Goal: Task Accomplishment & Management: Manage account settings

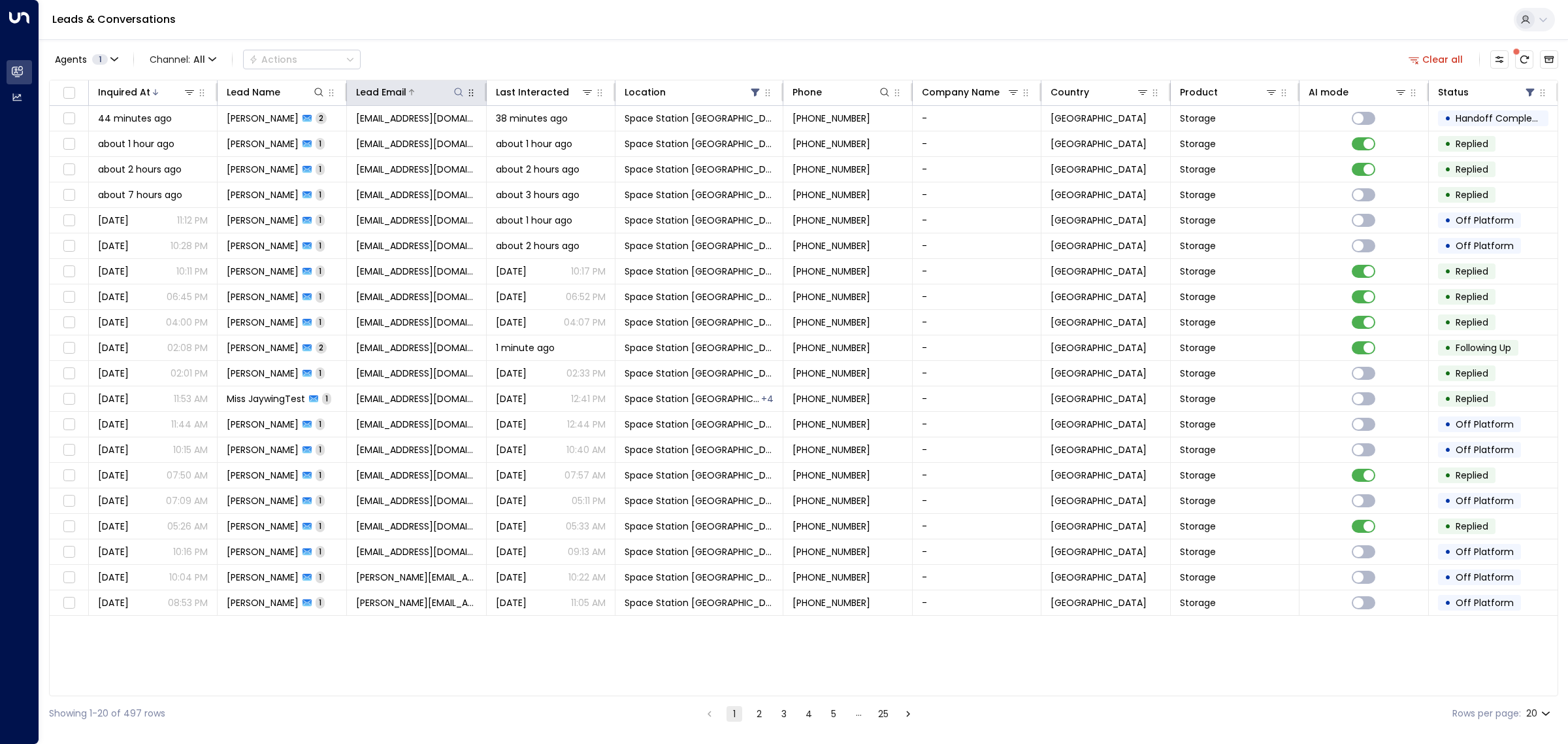
click at [458, 95] on icon at bounding box center [458, 91] width 8 height 8
click at [443, 142] on input "text" at bounding box center [457, 139] width 180 height 24
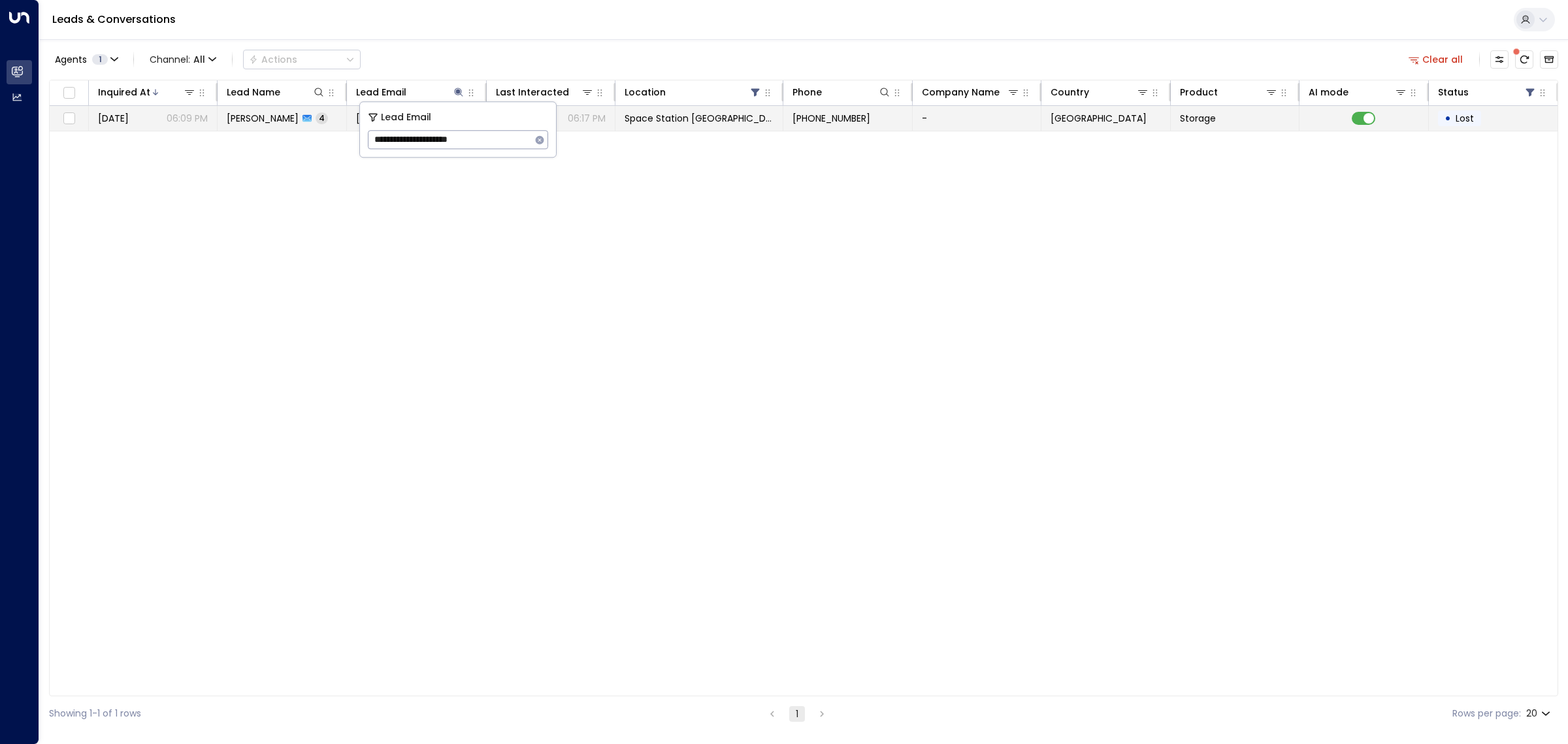
type input "**********"
click at [668, 119] on span "Space Station [GEOGRAPHIC_DATA]" at bounding box center [698, 119] width 149 height 13
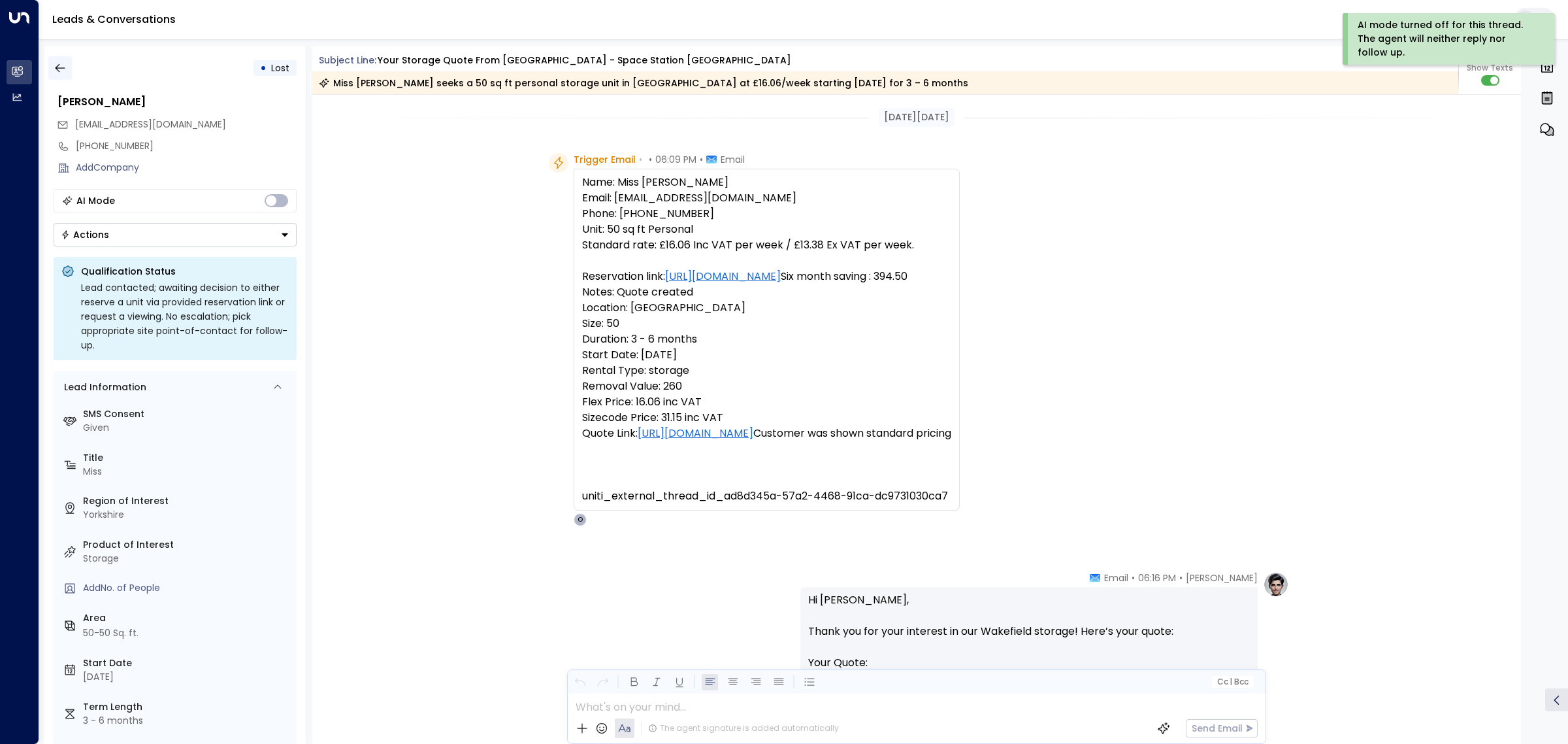
click at [57, 70] on icon "button" at bounding box center [60, 68] width 10 height 8
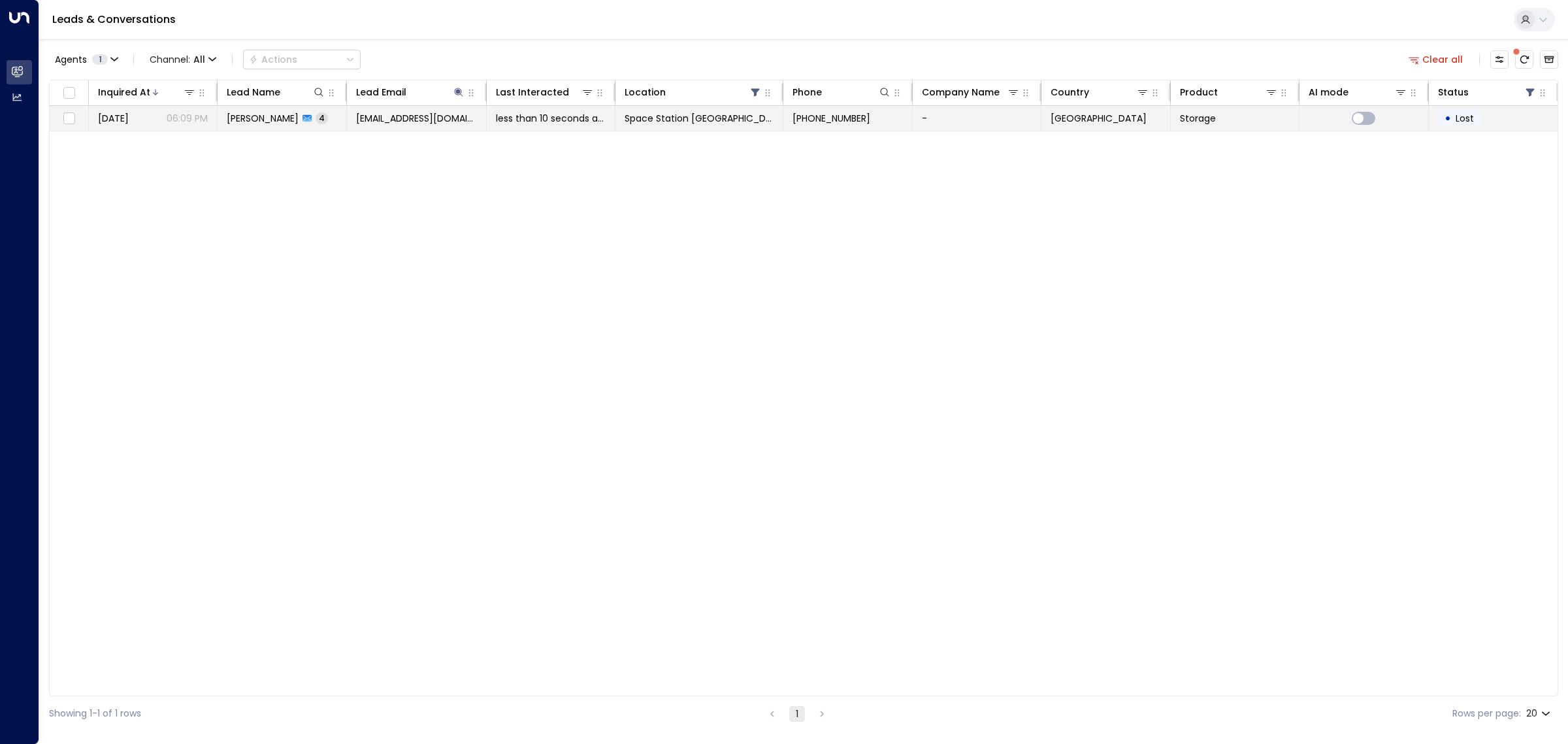
drag, startPoint x: 1175, startPoint y: 119, endPoint x: 1165, endPoint y: 119, distance: 10.0
click at [1165, 119] on td "[GEOGRAPHIC_DATA]" at bounding box center [1106, 119] width 128 height 25
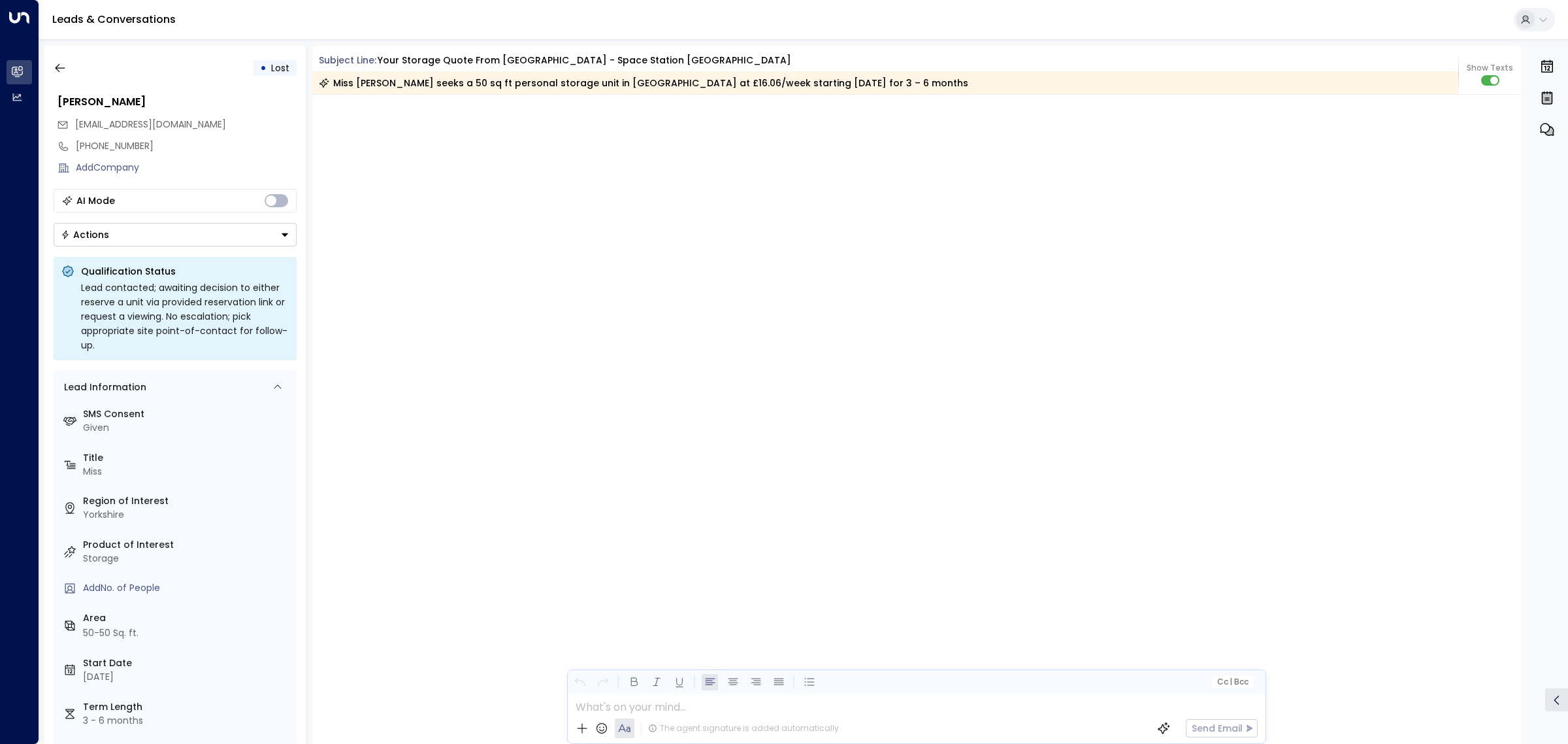
scroll to position [2363, 0]
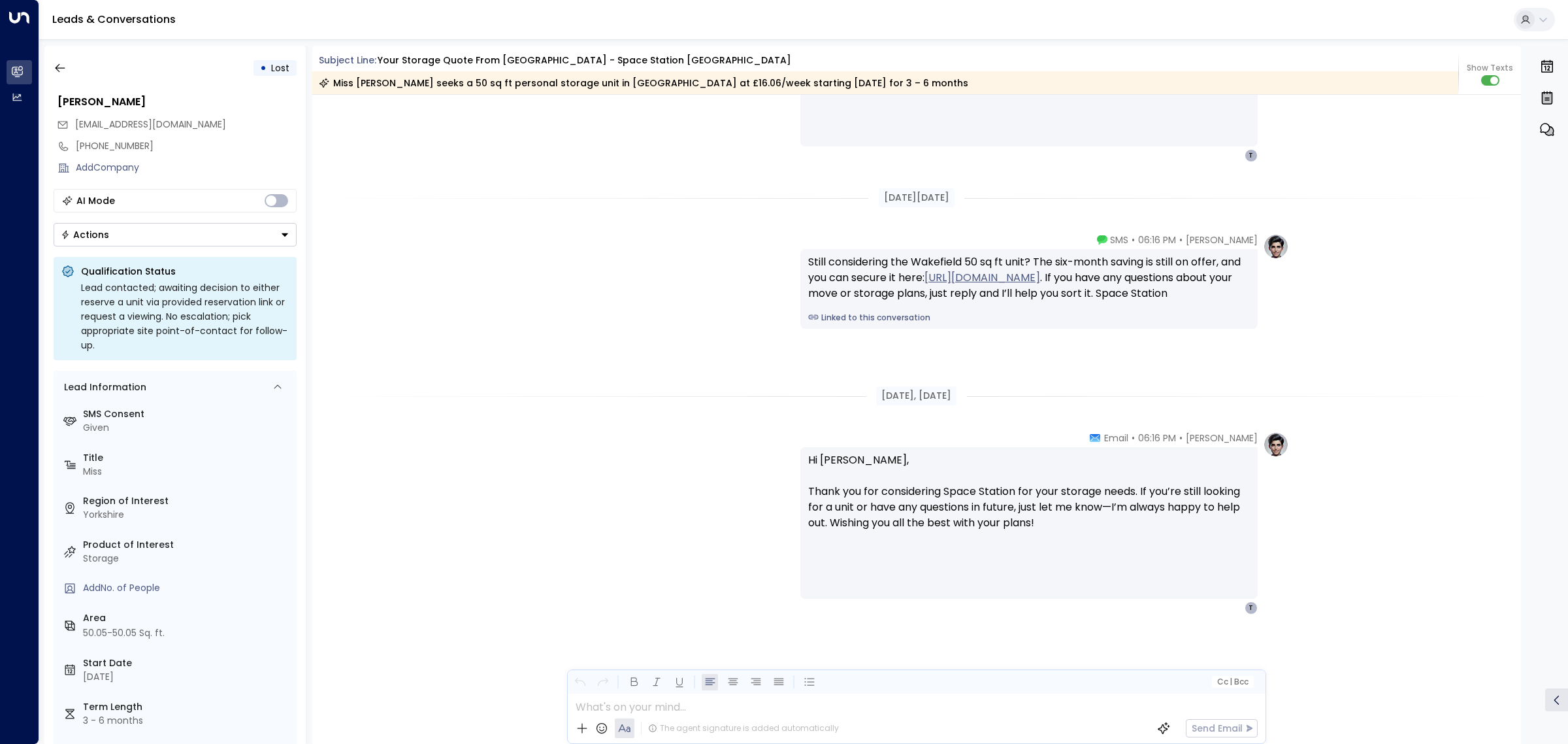
click at [220, 235] on button "Actions" at bounding box center [174, 235] width 243 height 24
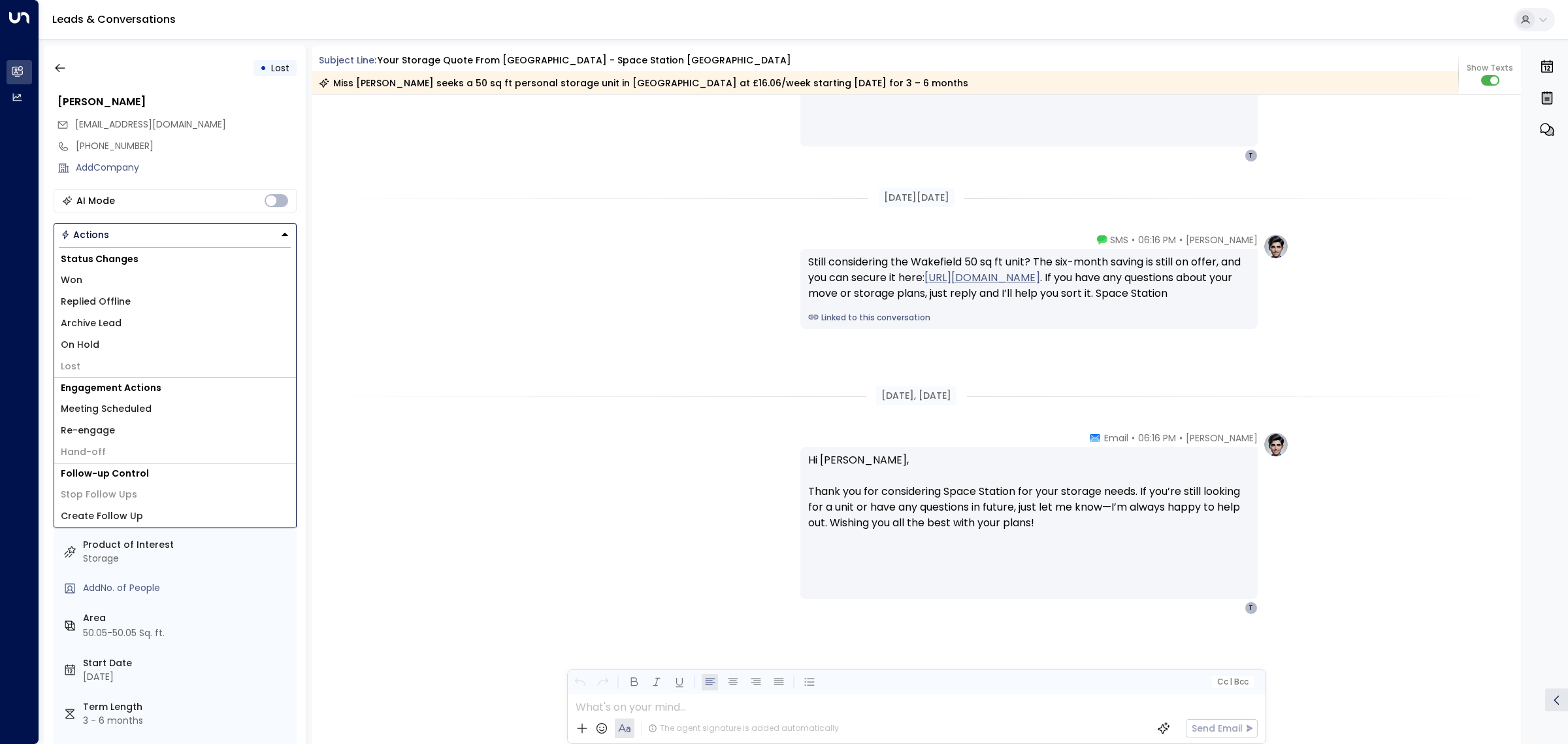
click at [151, 286] on li "Won" at bounding box center [175, 280] width 242 height 21
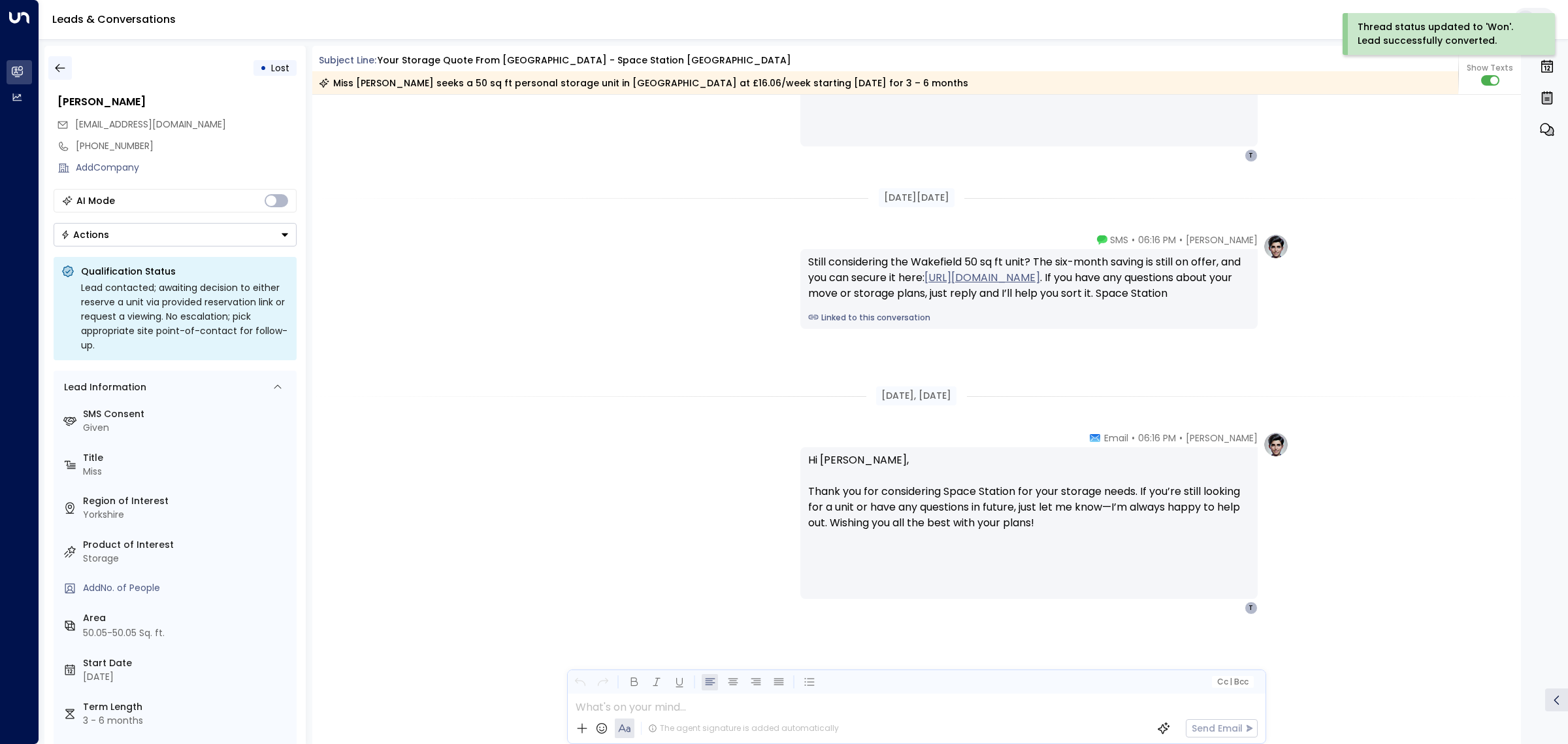
click at [57, 69] on icon "button" at bounding box center [60, 68] width 10 height 8
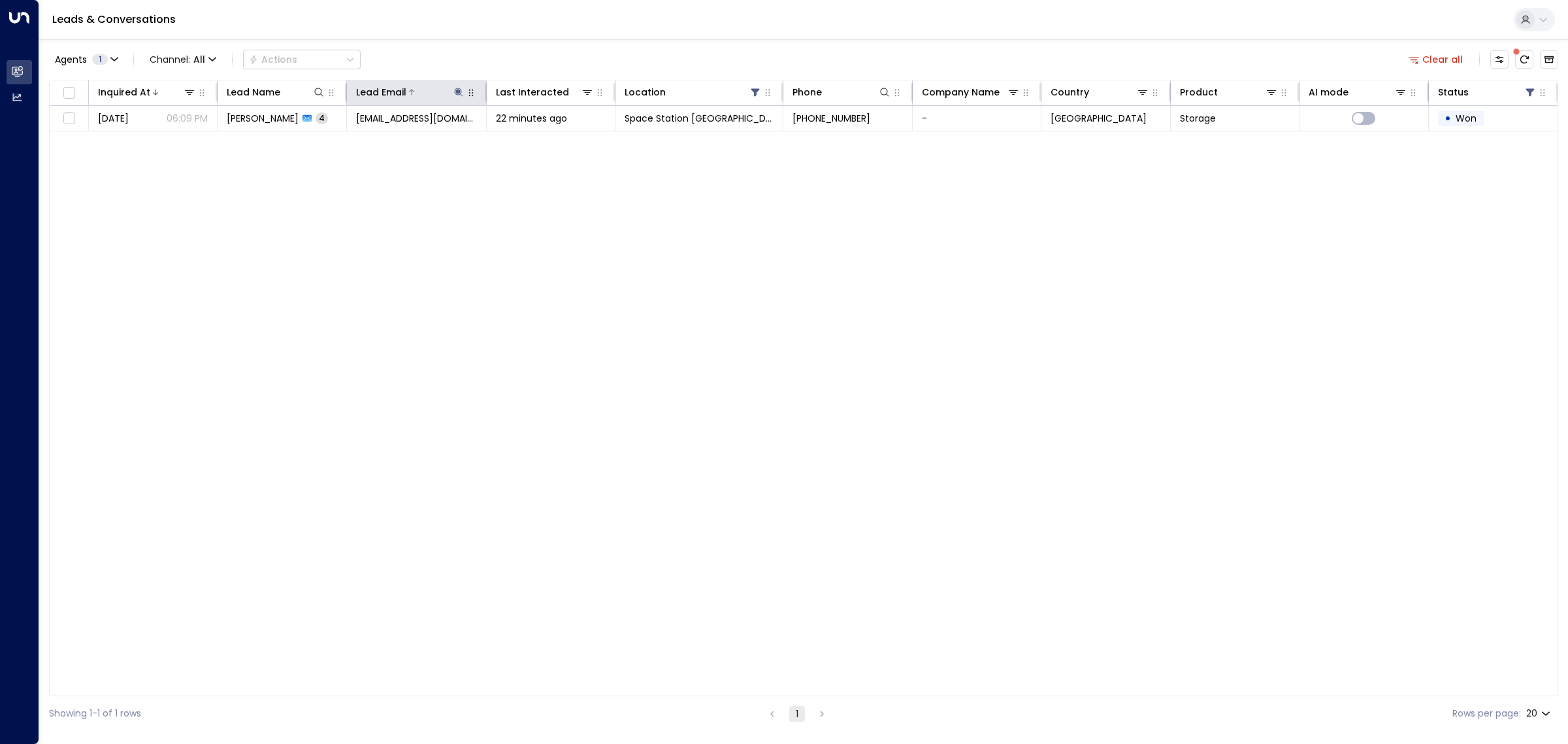
click at [461, 94] on icon at bounding box center [458, 91] width 8 height 8
drag, startPoint x: 489, startPoint y: 144, endPoint x: 354, endPoint y: 139, distance: 135.1
click at [354, 139] on body "**********" at bounding box center [784, 365] width 1568 height 731
drag, startPoint x: 490, startPoint y: 142, endPoint x: 370, endPoint y: 142, distance: 120.0
click at [370, 142] on input "**********" at bounding box center [449, 139] width 164 height 24
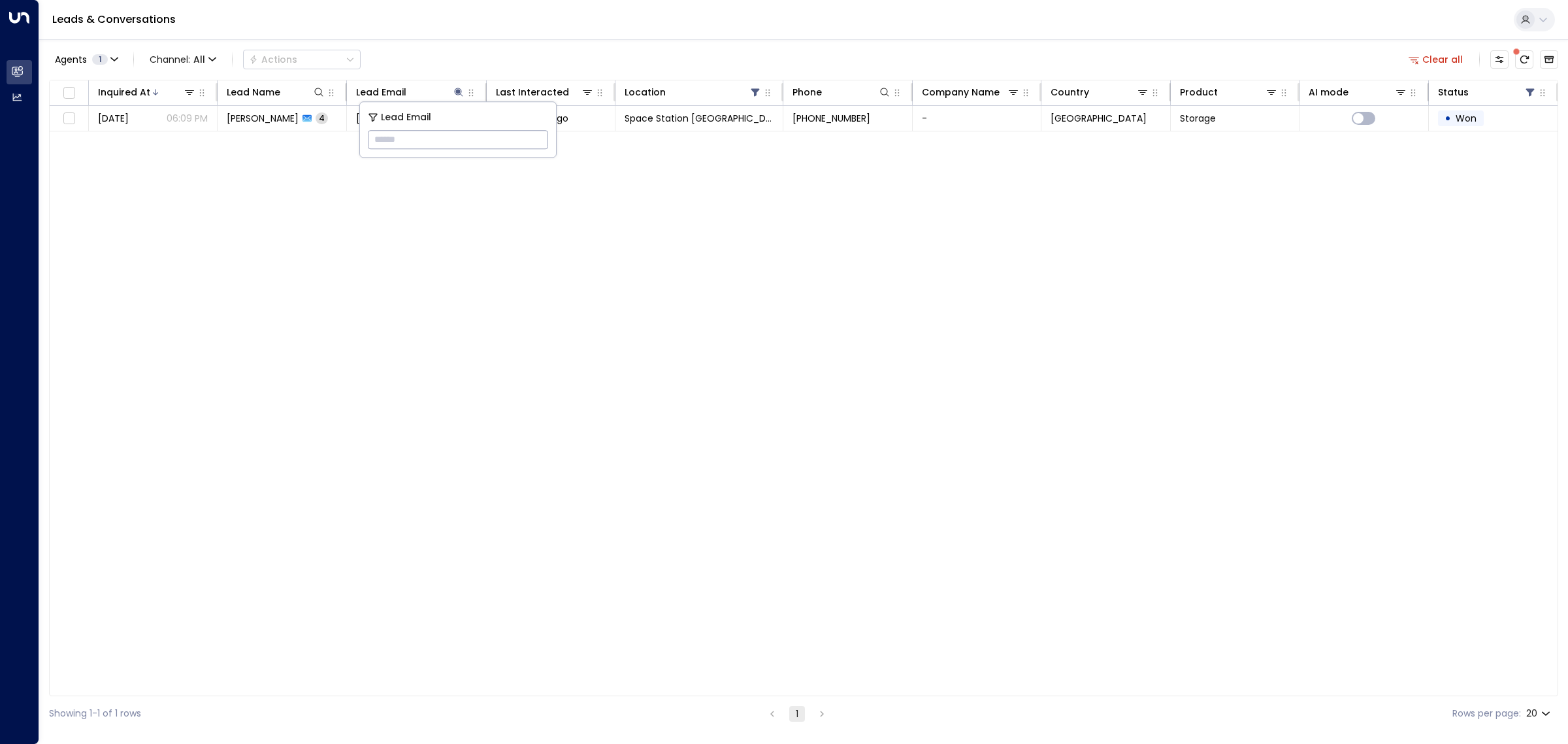
click at [499, 227] on div "Inquired At Lead Name Lead Email Last Interacted Location Phone Company Name Co…" at bounding box center [804, 388] width 1509 height 616
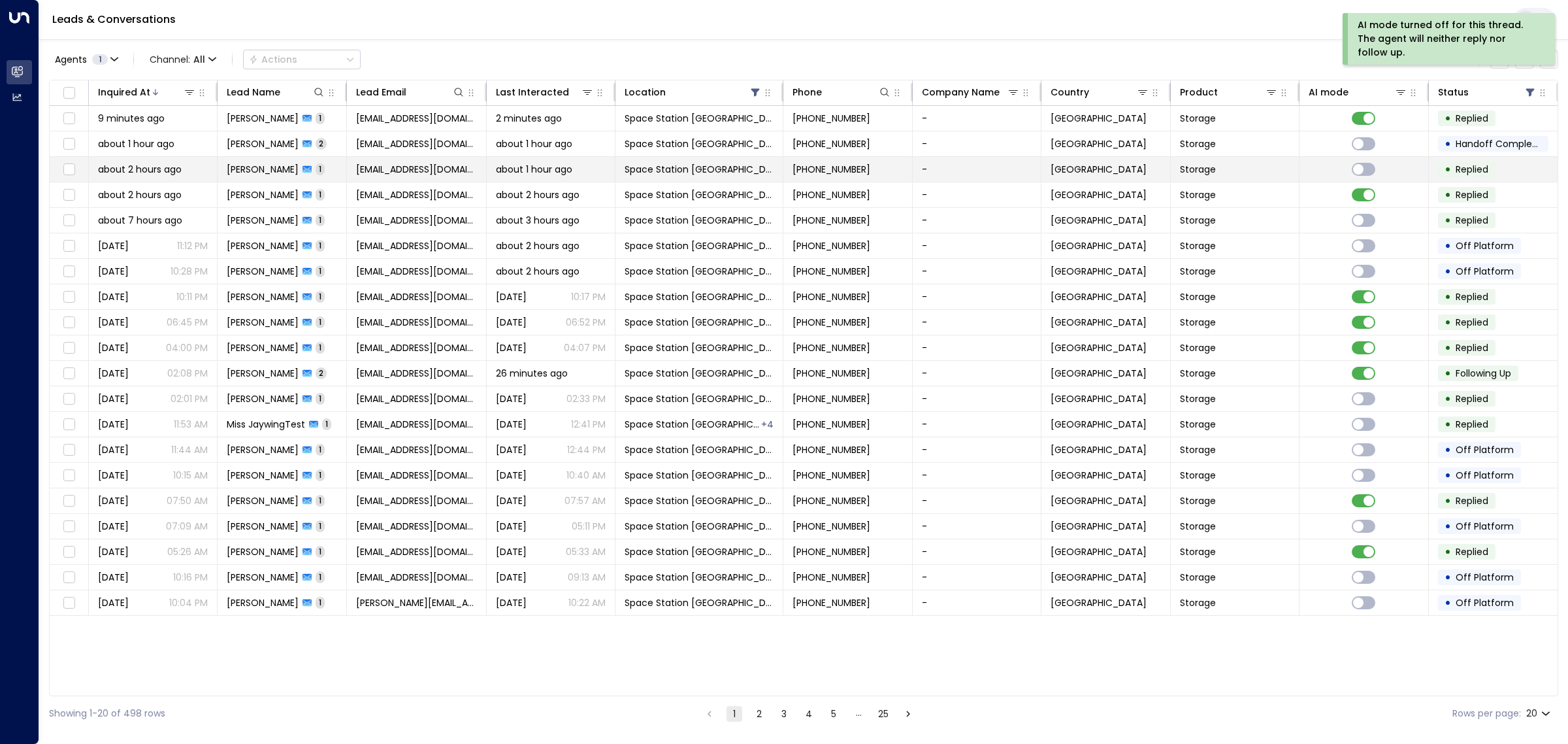
click at [285, 164] on span "[PERSON_NAME]" at bounding box center [262, 170] width 72 height 13
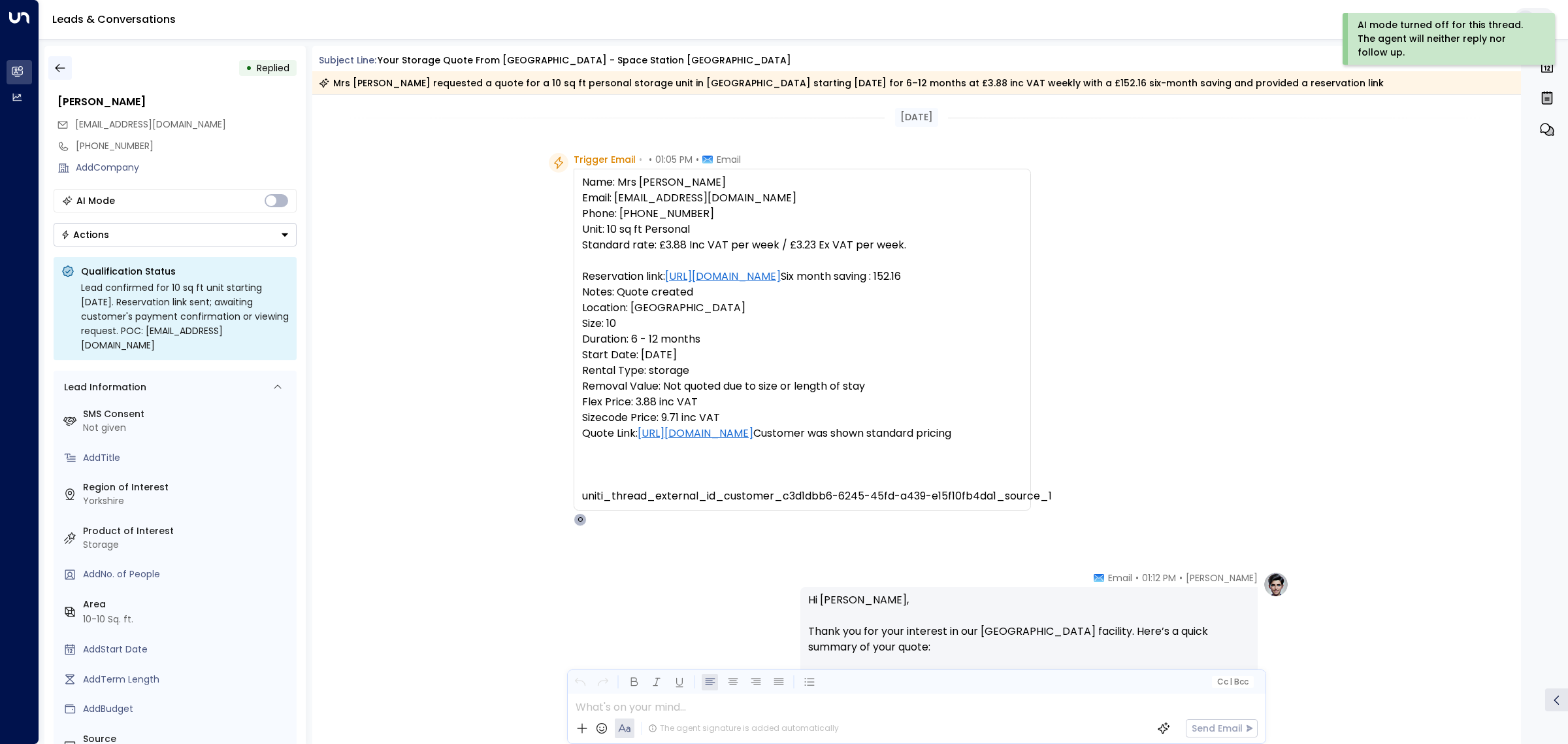
click at [49, 69] on button "button" at bounding box center [60, 67] width 24 height 24
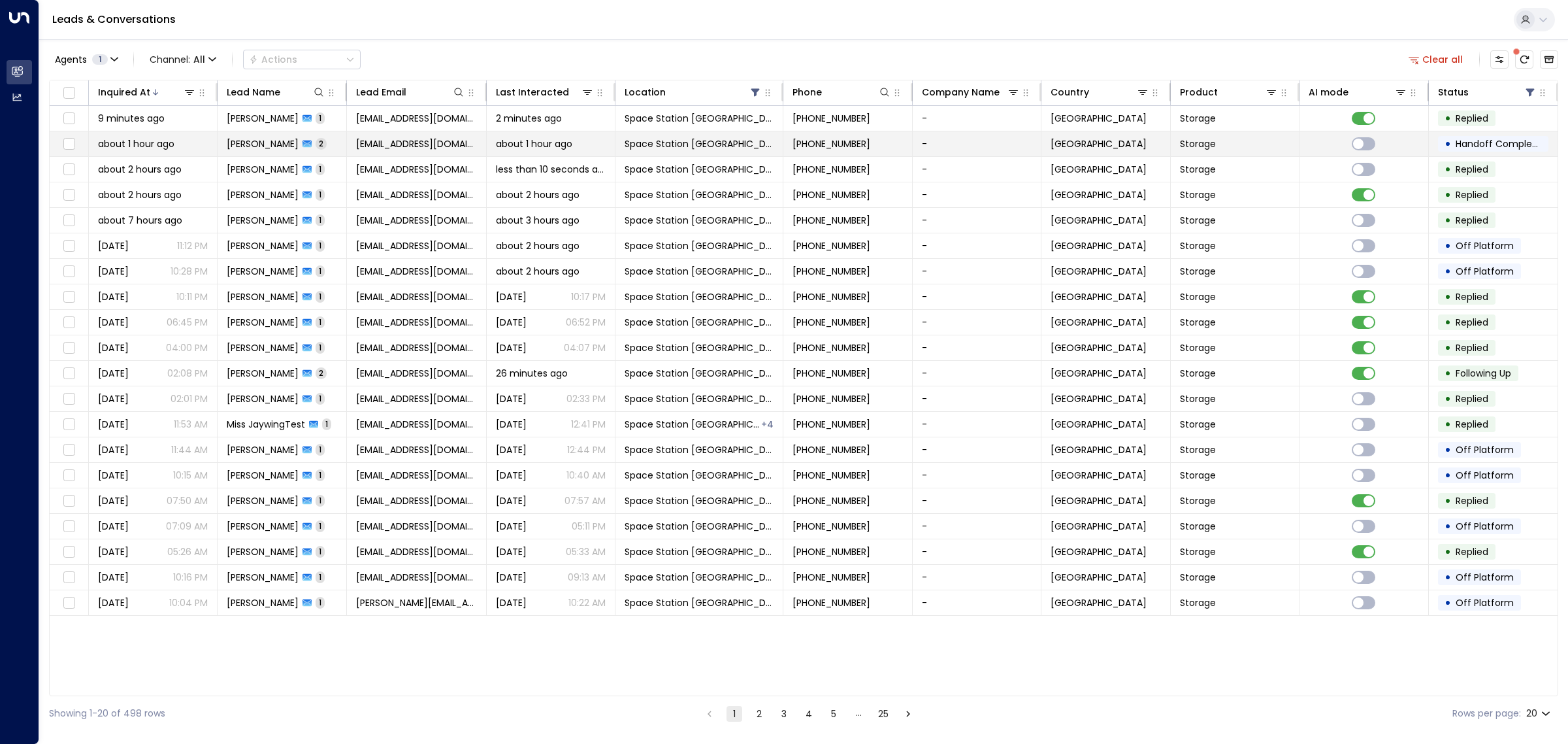
click at [292, 139] on span "[PERSON_NAME]" at bounding box center [262, 144] width 72 height 13
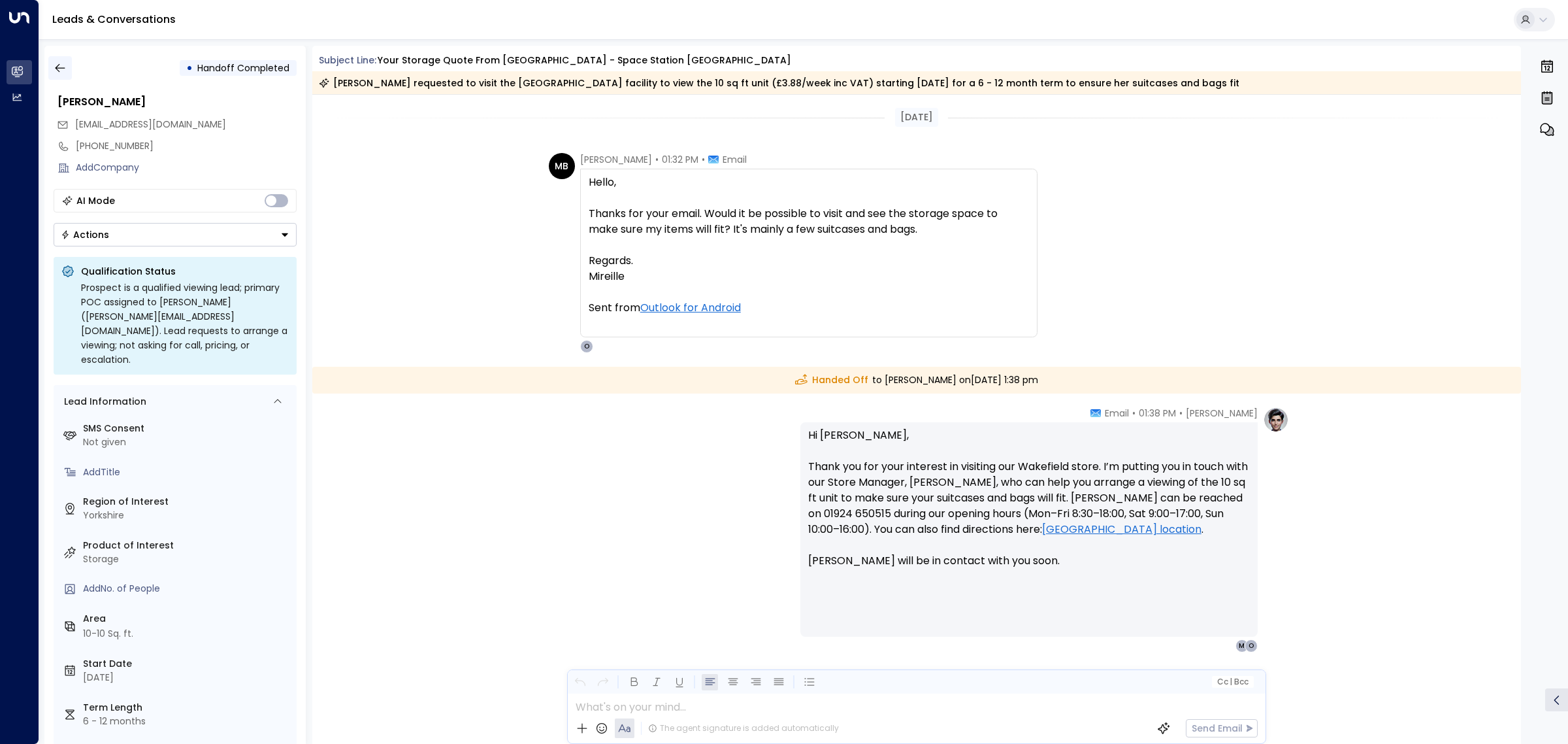
click at [61, 65] on icon "button" at bounding box center [60, 68] width 13 height 13
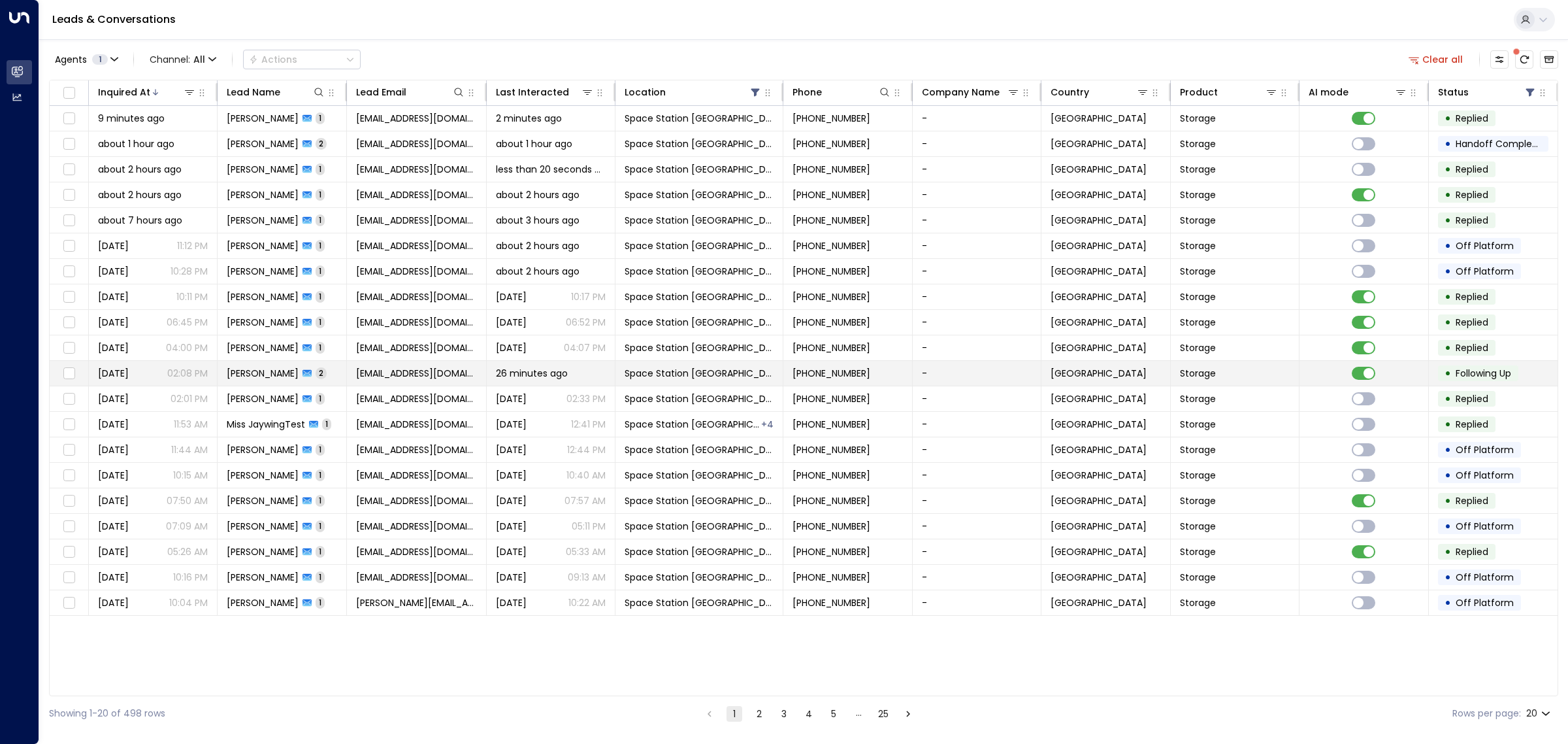
click at [446, 370] on td "[EMAIL_ADDRESS][DOMAIN_NAME]" at bounding box center [417, 373] width 140 height 25
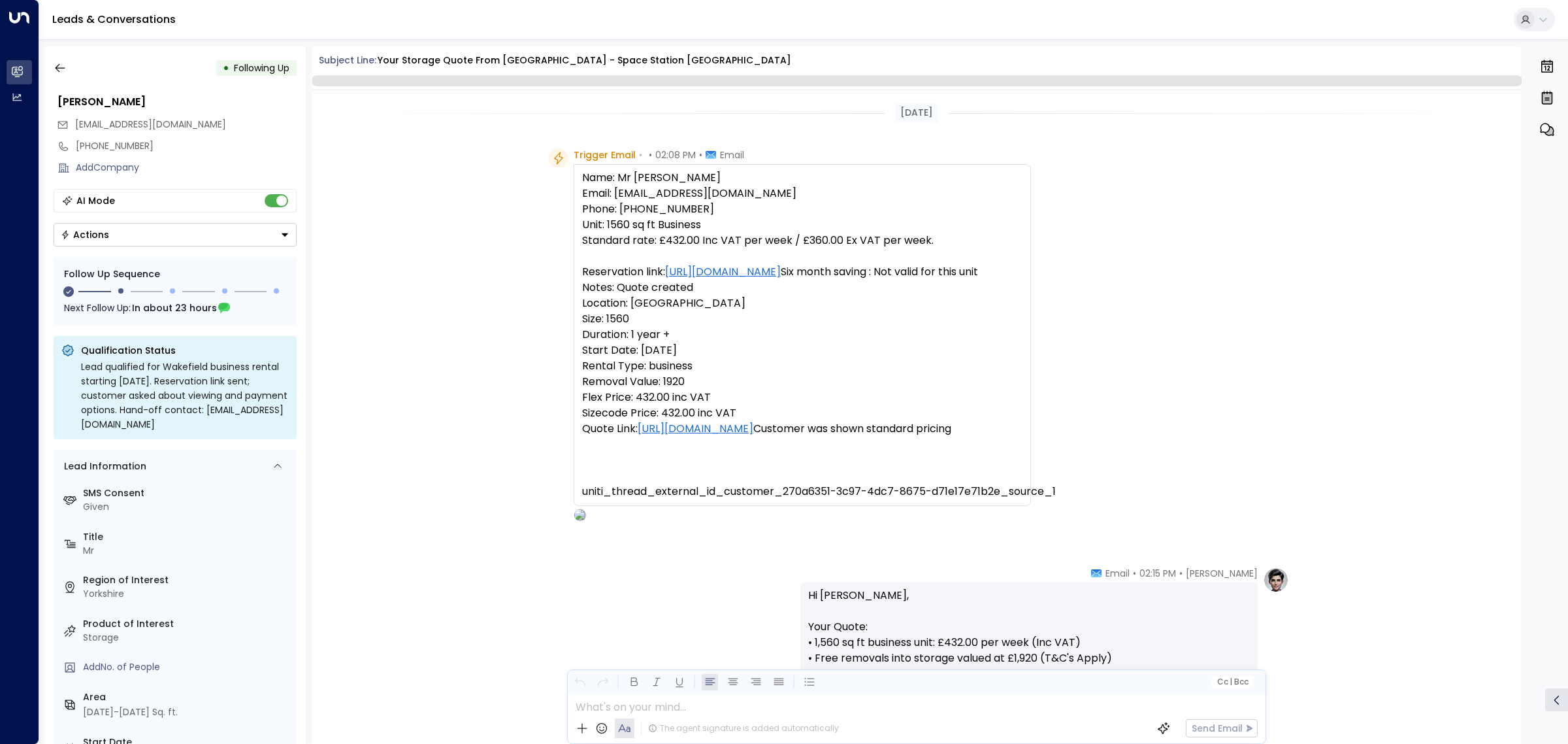
scroll to position [861, 0]
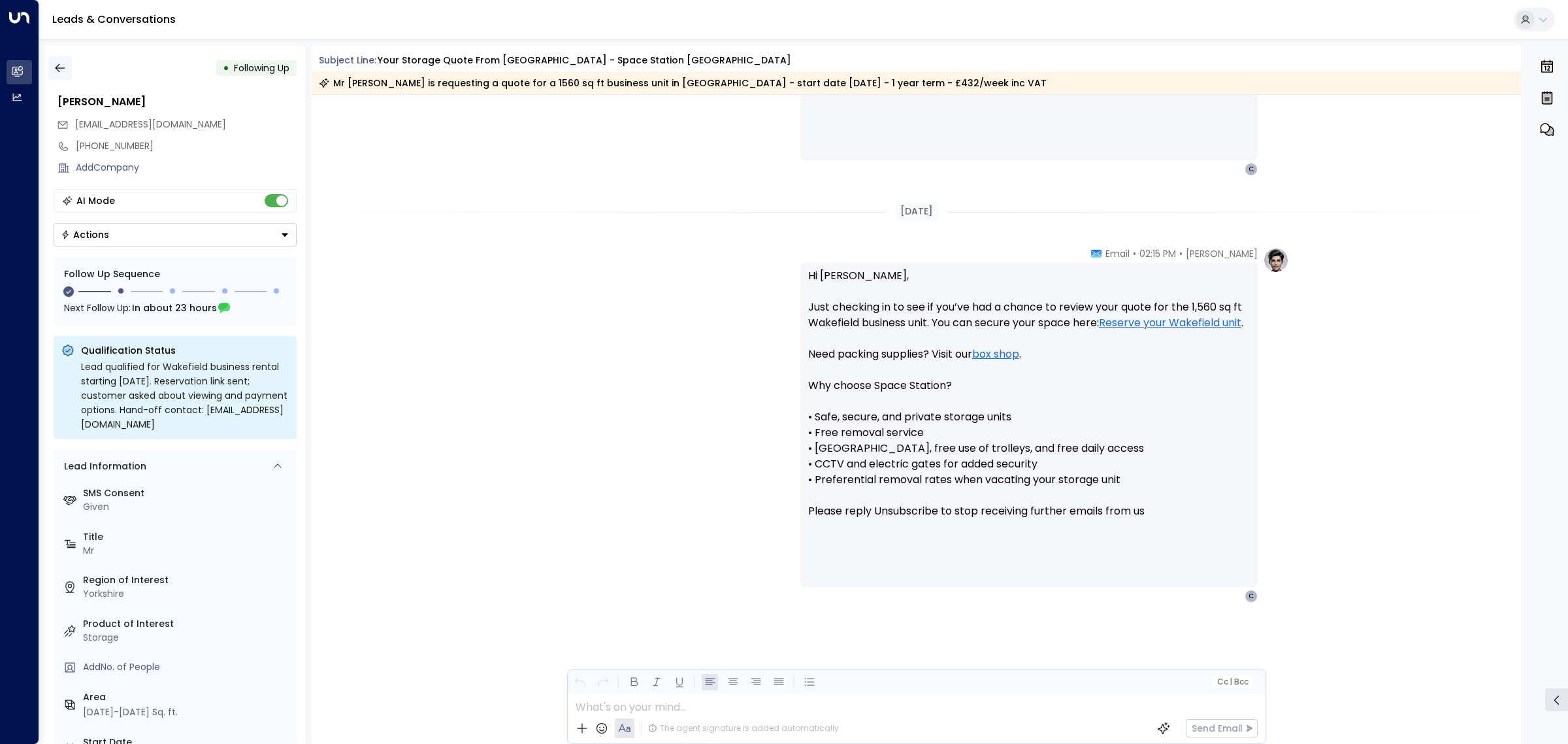
click at [67, 60] on button "button" at bounding box center [60, 67] width 24 height 24
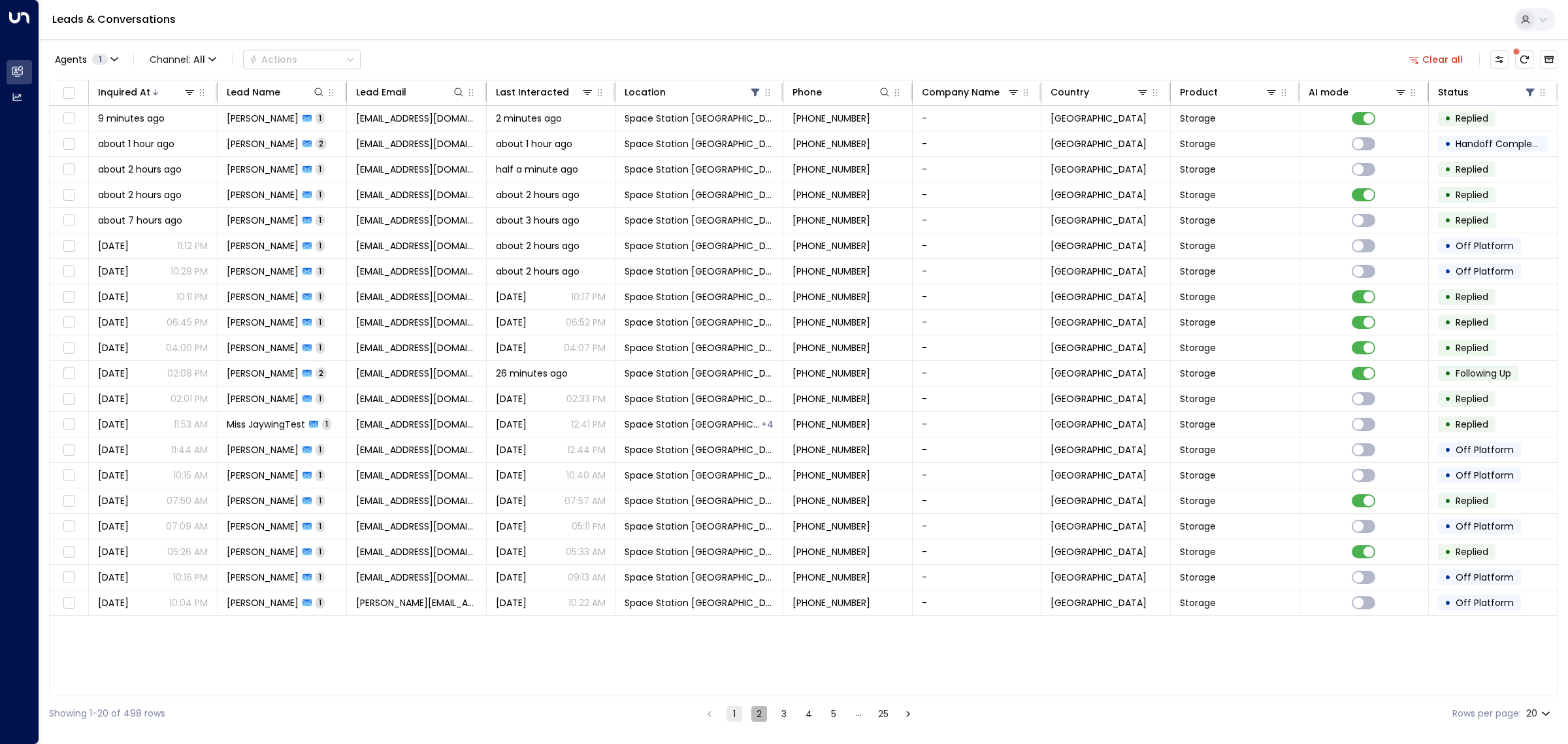
click at [753, 713] on button "2" at bounding box center [758, 714] width 16 height 16
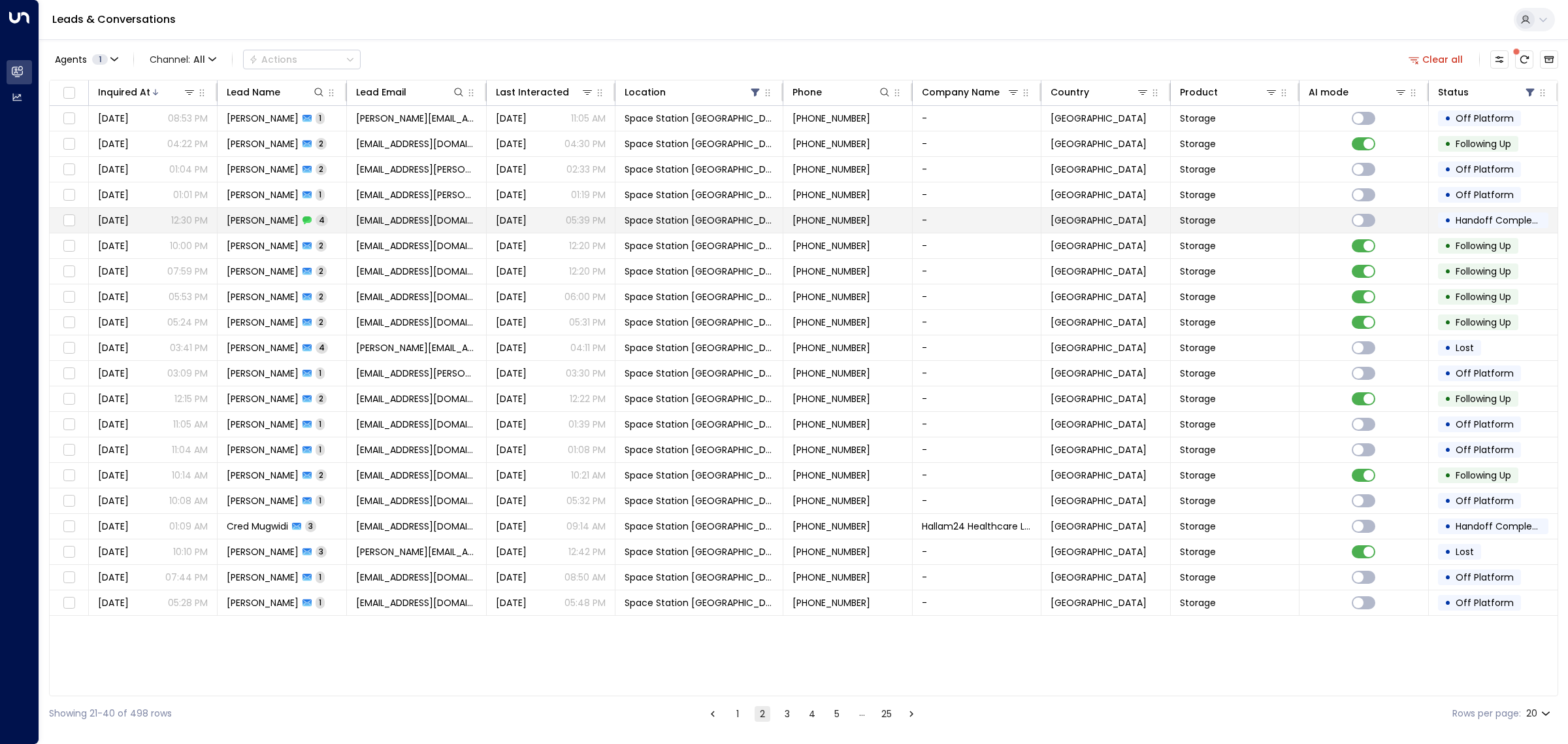
click at [324, 217] on td "[PERSON_NAME] 4" at bounding box center [281, 220] width 128 height 25
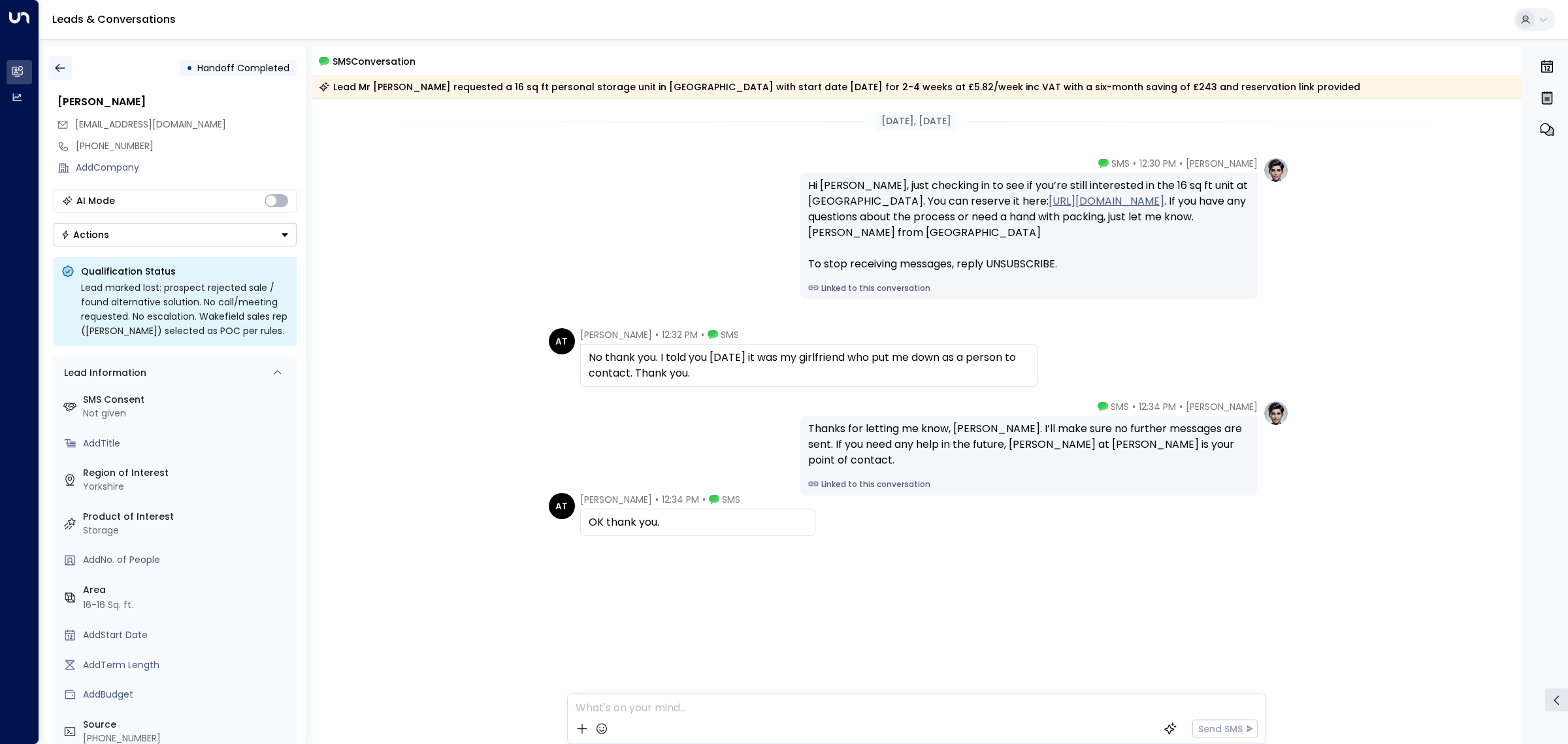
click at [65, 64] on icon "button" at bounding box center [60, 68] width 13 height 13
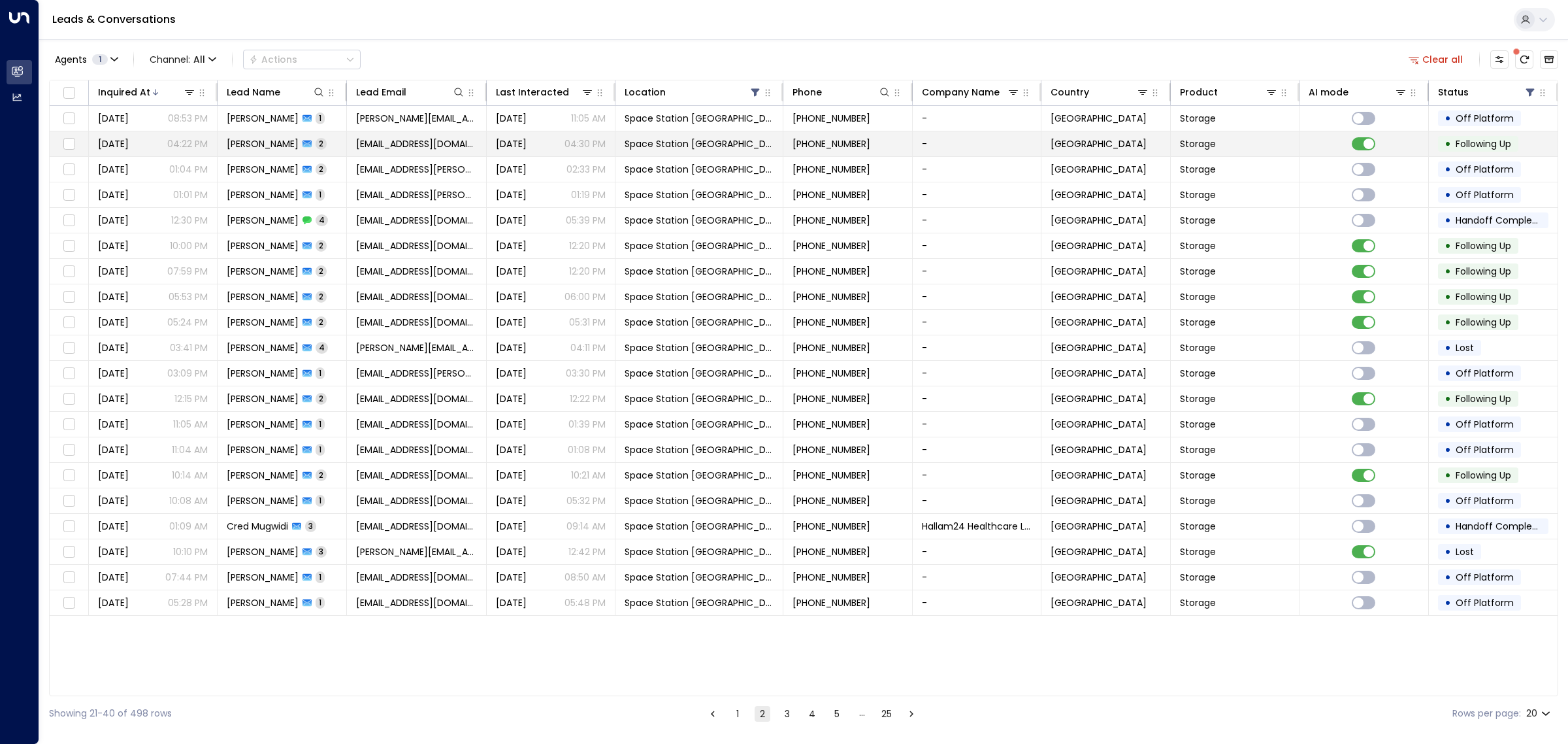
click at [250, 139] on span "[PERSON_NAME]" at bounding box center [262, 144] width 72 height 13
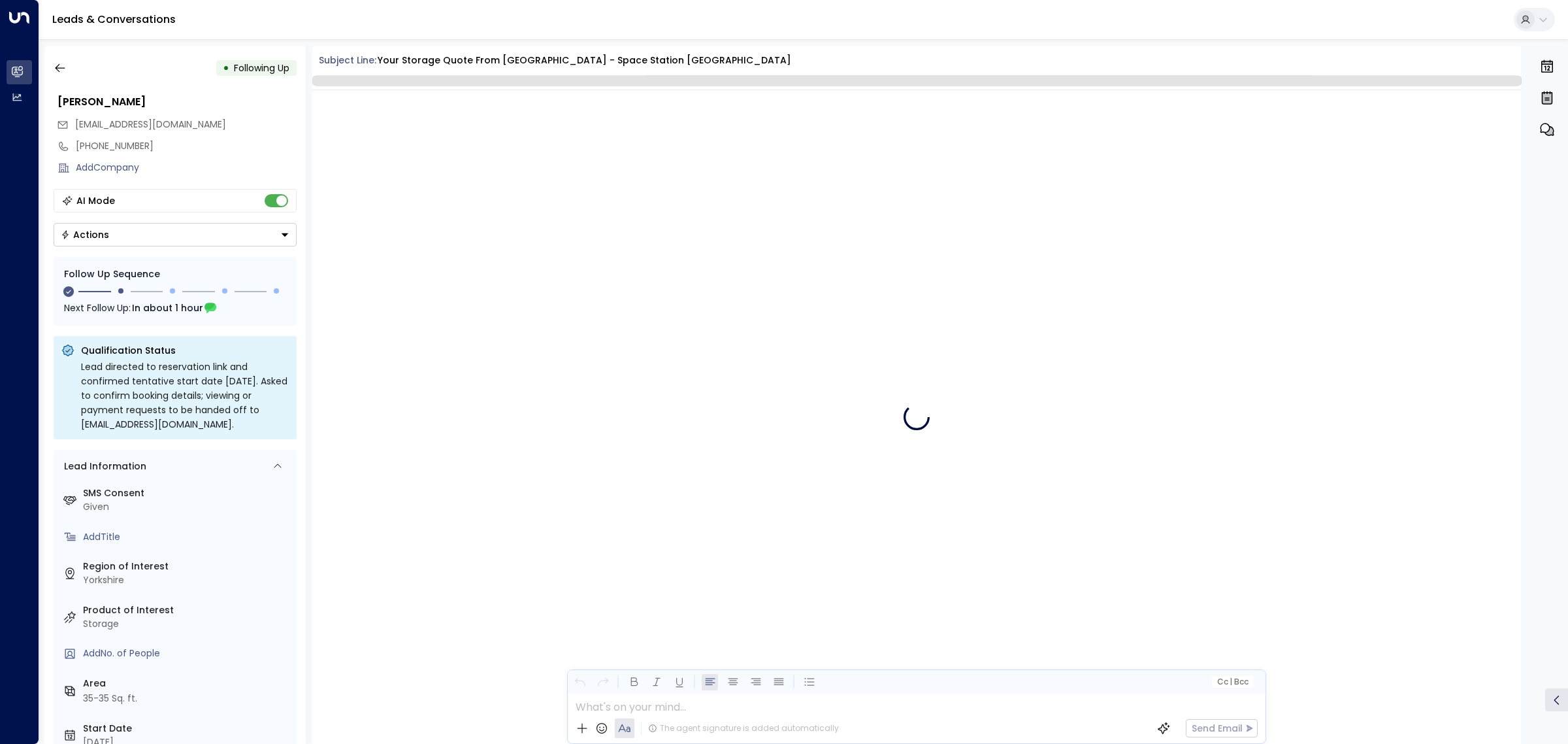
scroll to position [814, 0]
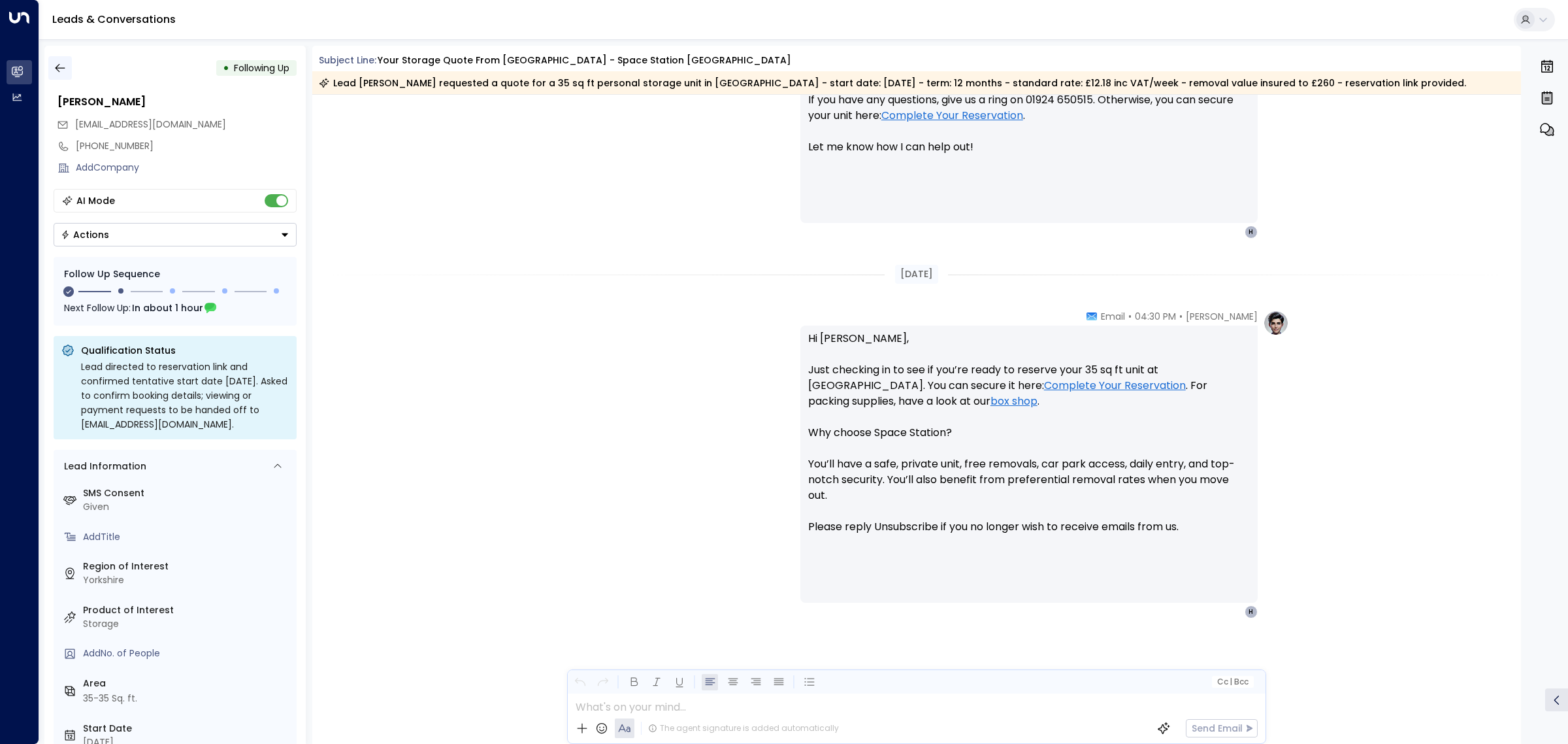
click at [58, 67] on icon "button" at bounding box center [60, 68] width 13 height 13
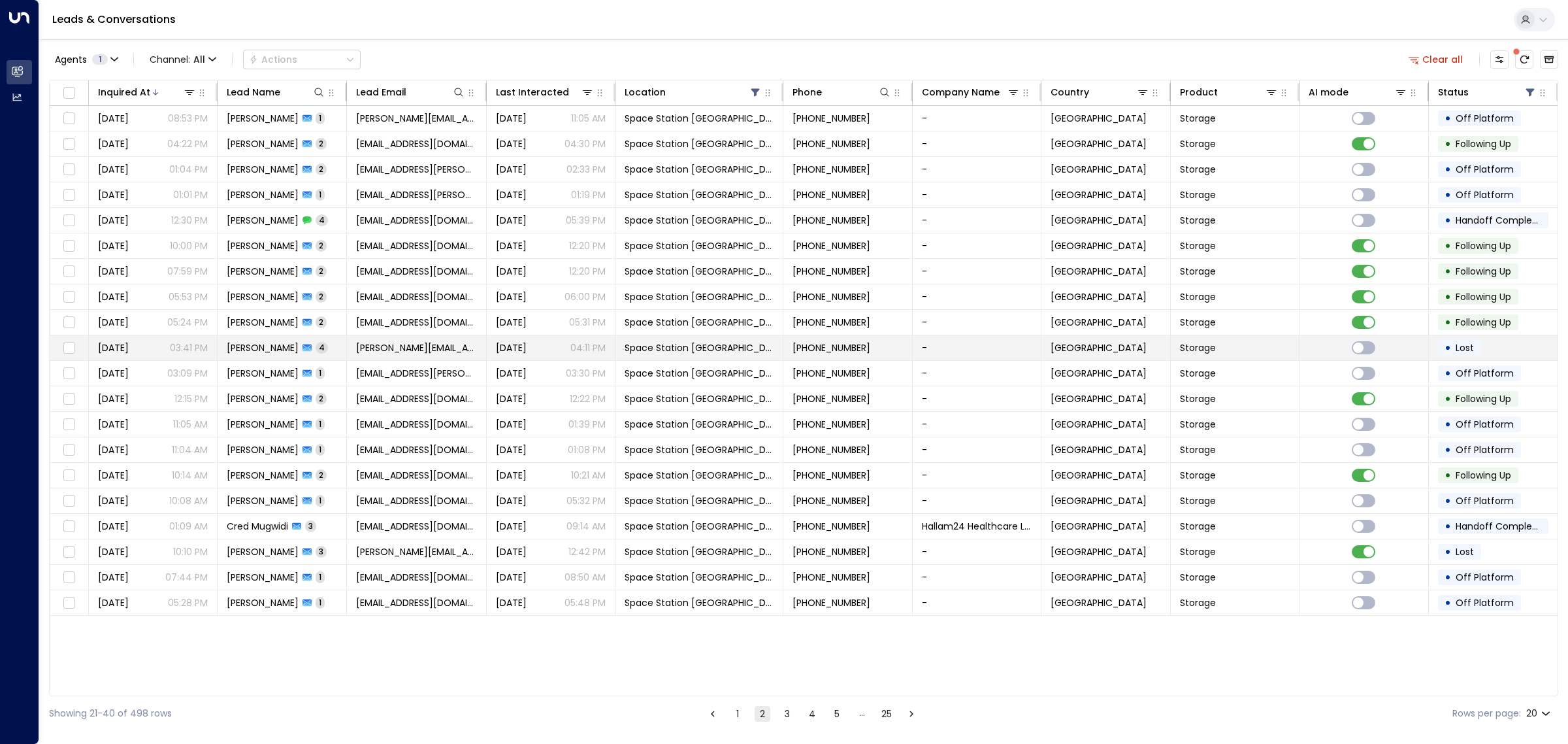
click at [285, 345] on span "[PERSON_NAME]" at bounding box center [262, 347] width 72 height 13
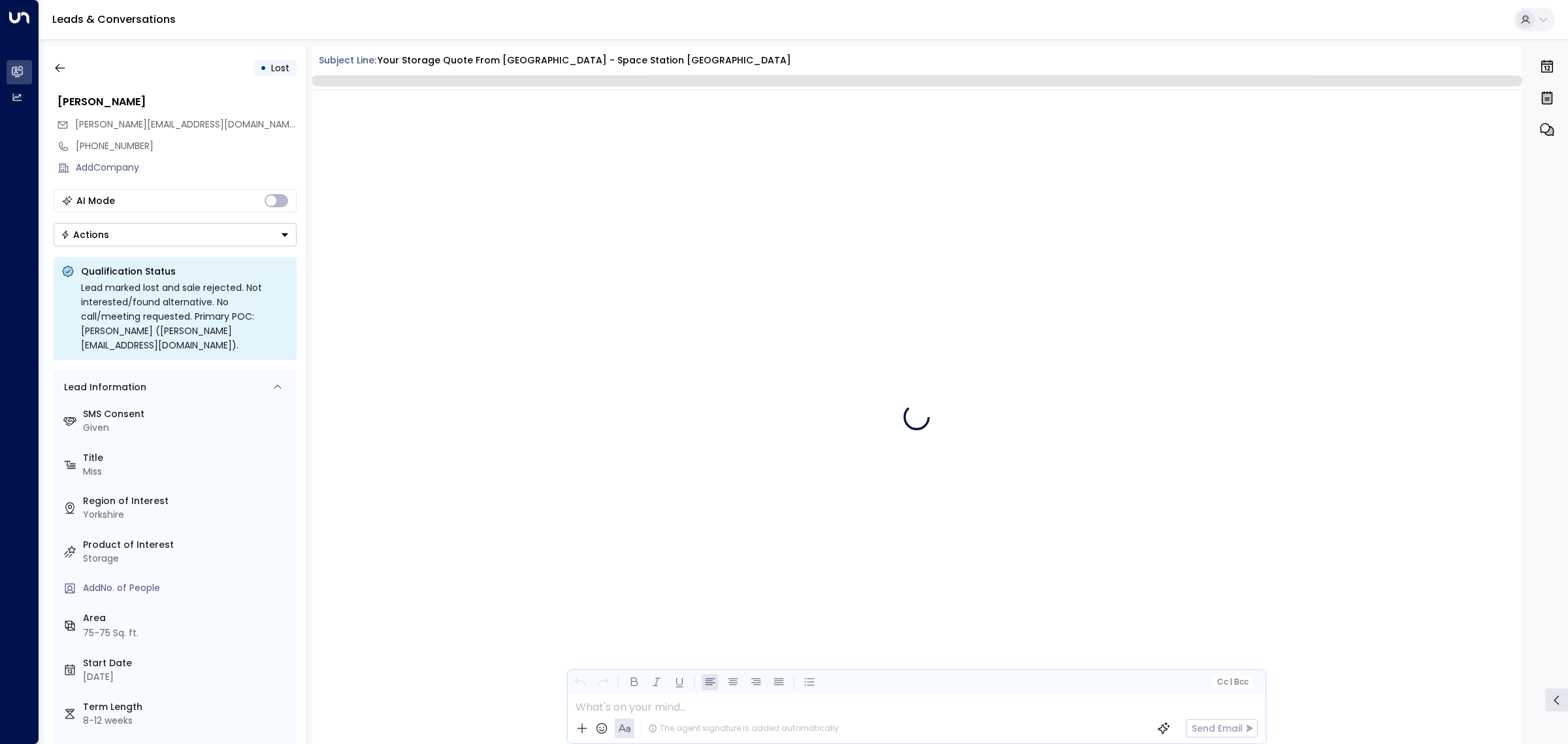
scroll to position [1295, 0]
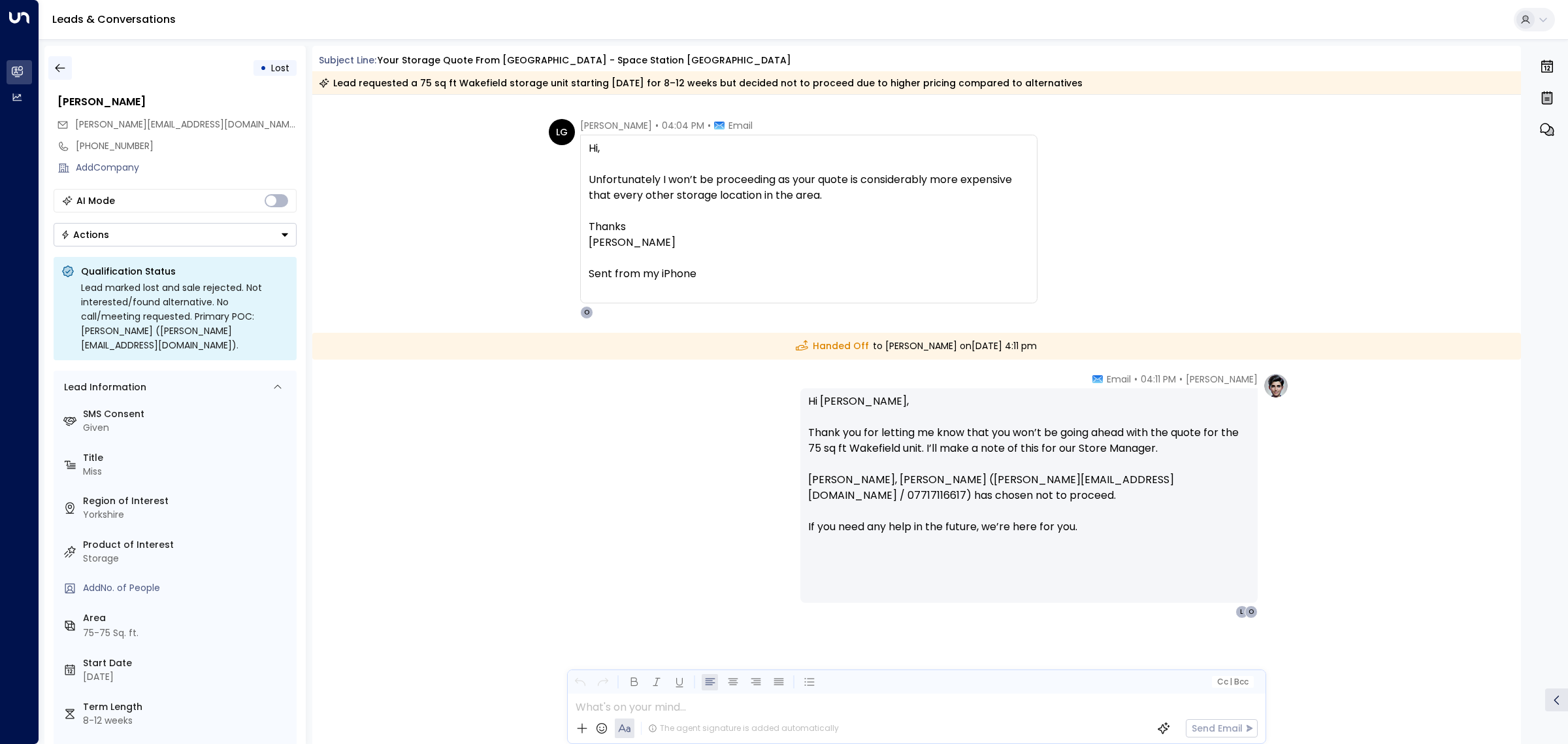
click at [61, 66] on icon "button" at bounding box center [60, 68] width 13 height 13
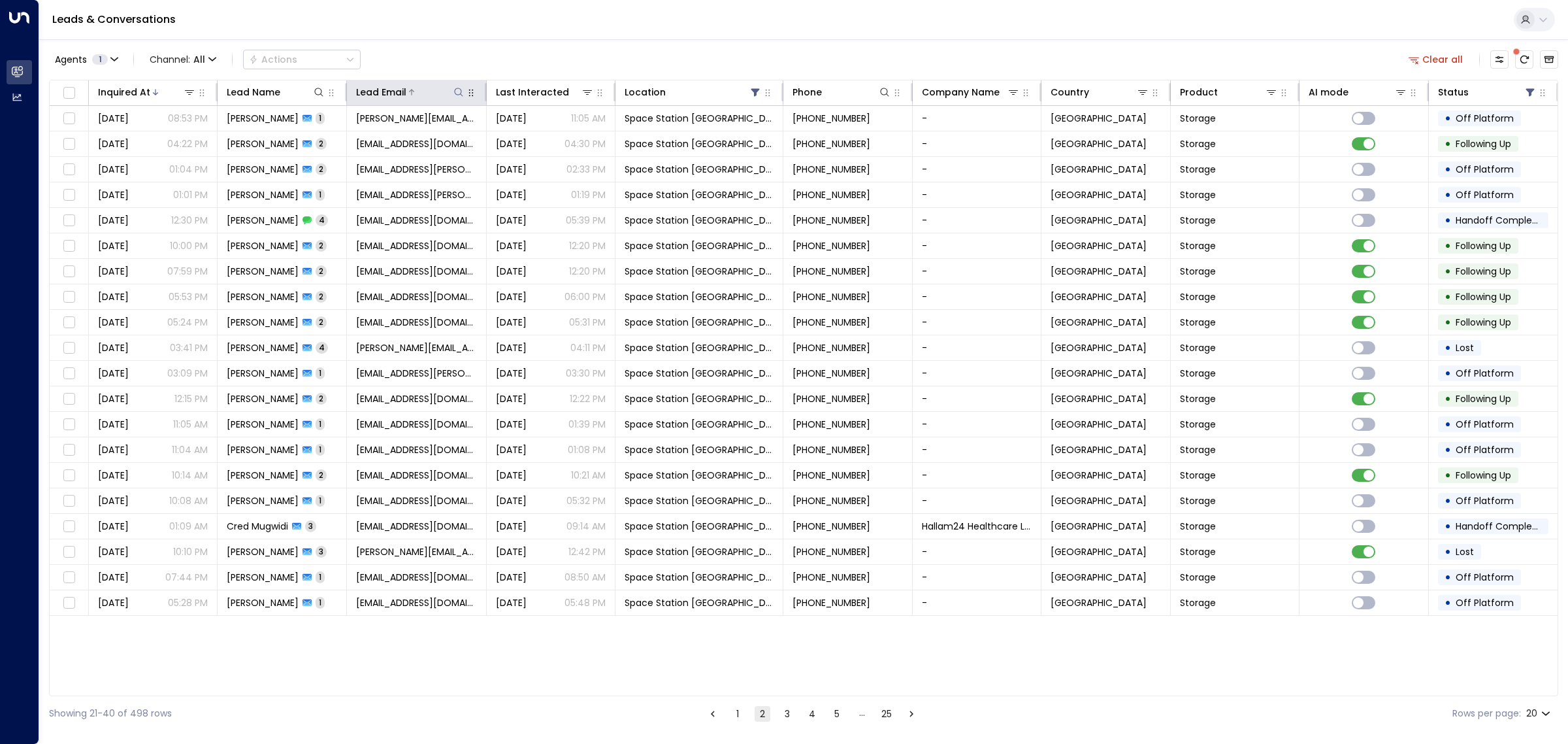
click at [457, 95] on icon at bounding box center [458, 91] width 8 height 8
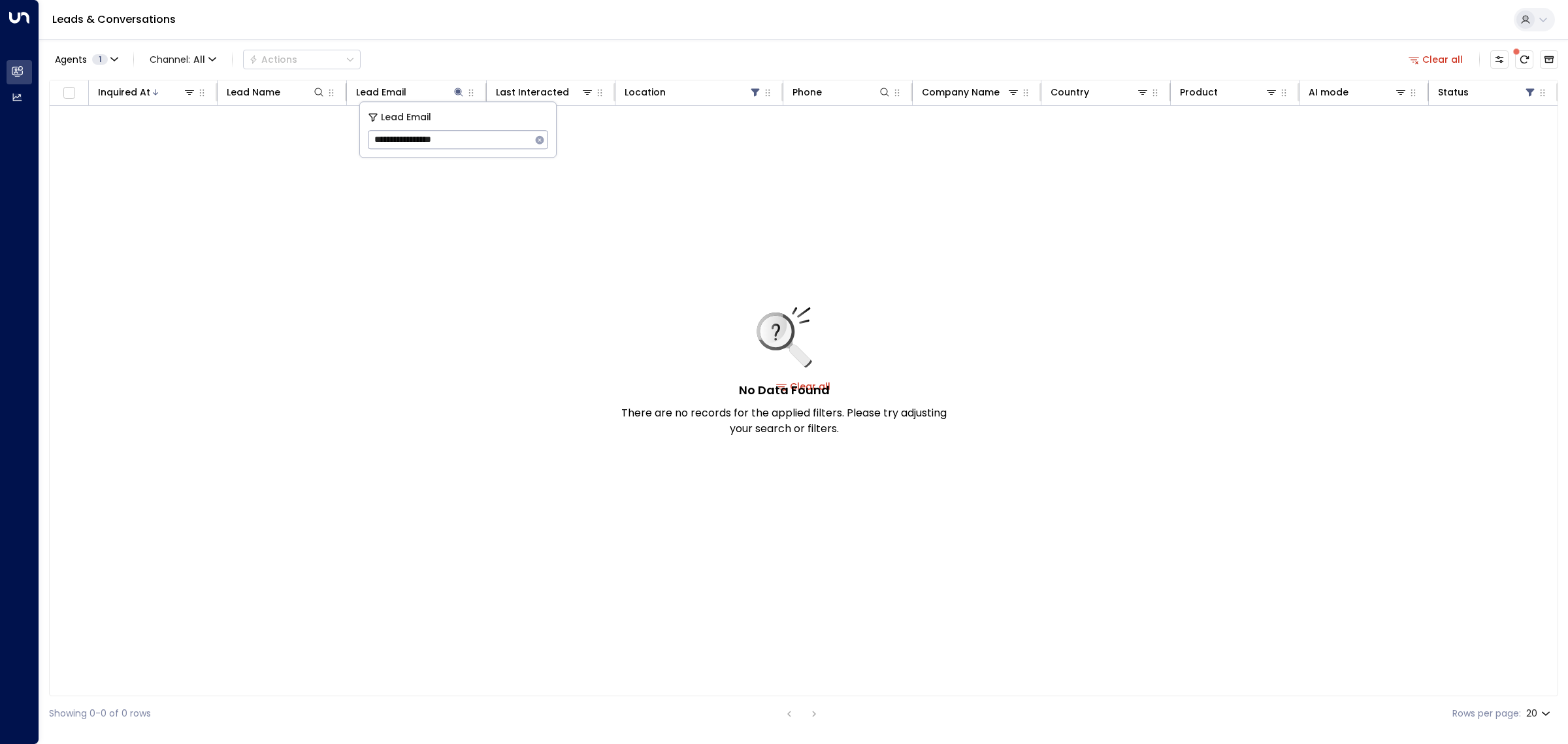
drag, startPoint x: 484, startPoint y: 144, endPoint x: 369, endPoint y: 142, distance: 115.0
click at [369, 142] on input "**********" at bounding box center [449, 139] width 164 height 24
paste input "text"
type input "**********"
click at [540, 139] on icon "button" at bounding box center [539, 140] width 11 height 11
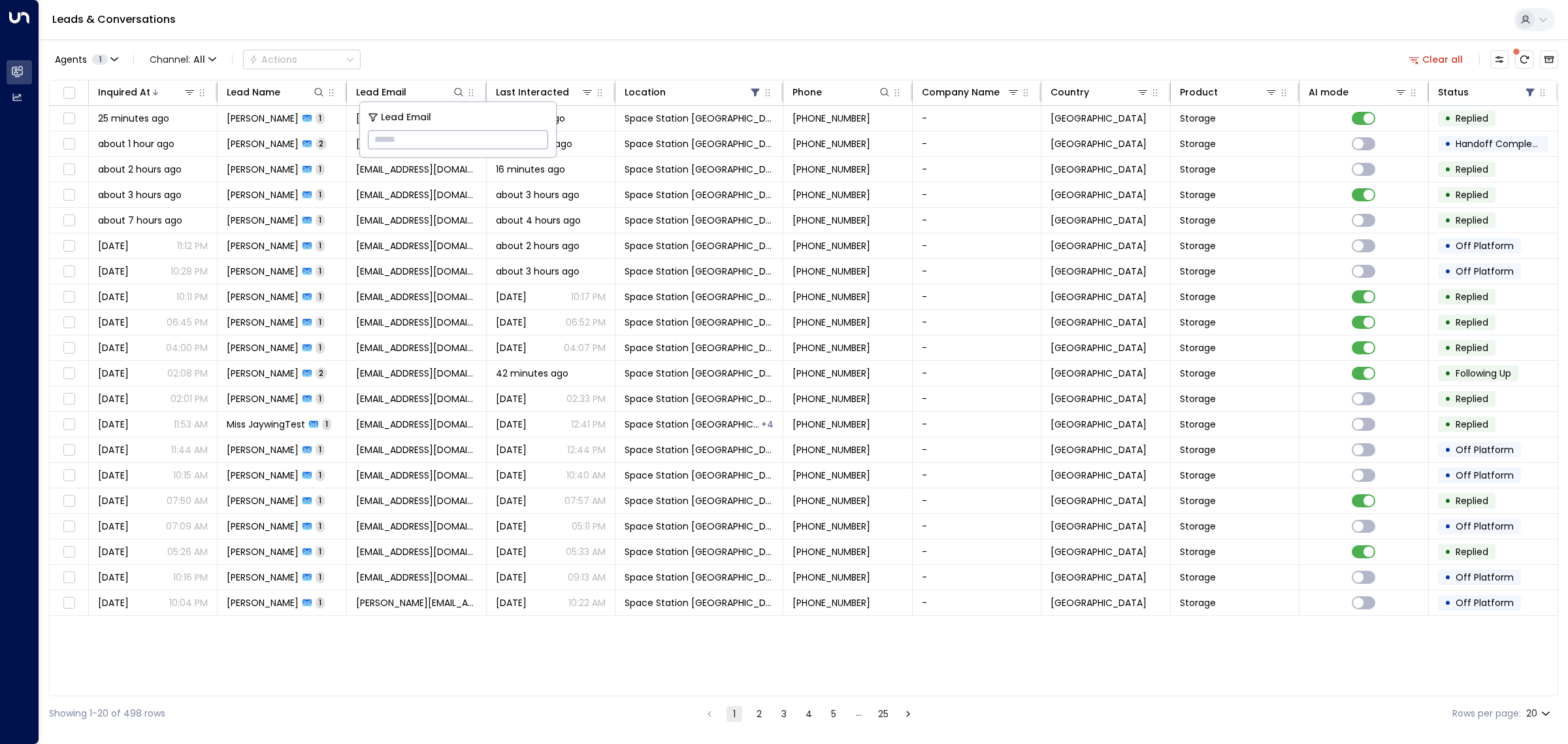
click at [451, 46] on div "Agents 1 Channel: All Actions Clear all" at bounding box center [804, 59] width 1509 height 27
